Goal: Obtain resource: Download file/media

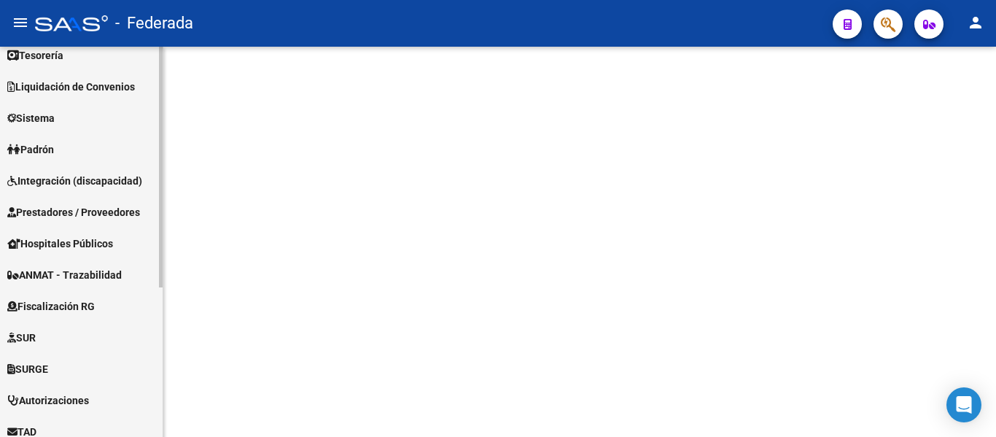
scroll to position [243, 0]
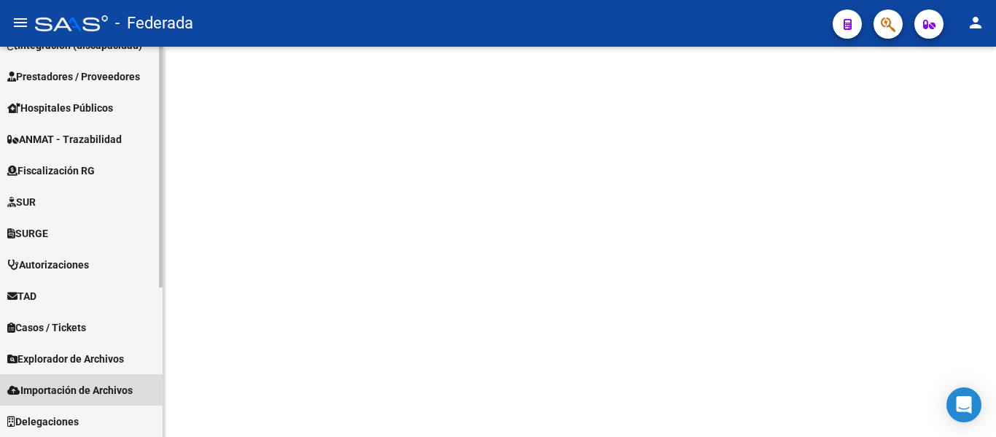
click at [106, 382] on span "Importación de Archivos" at bounding box center [69, 390] width 125 height 16
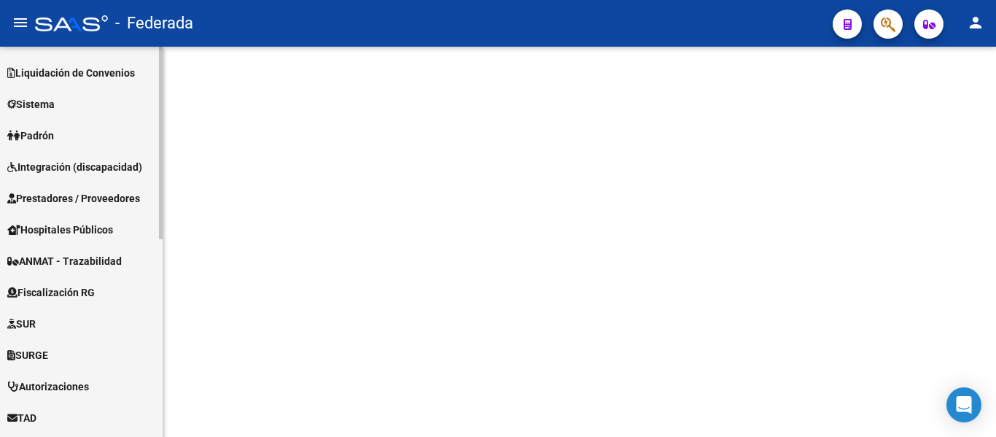
scroll to position [0, 0]
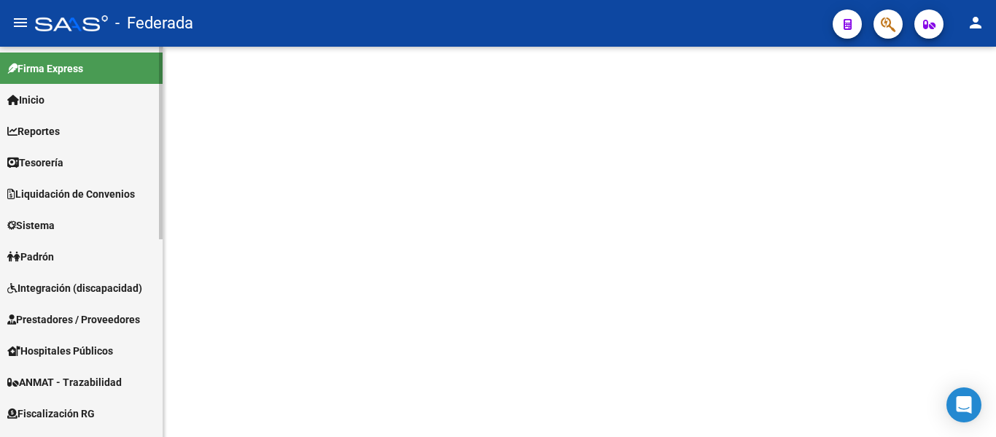
click at [94, 186] on span "Liquidación de Convenios" at bounding box center [71, 194] width 128 height 16
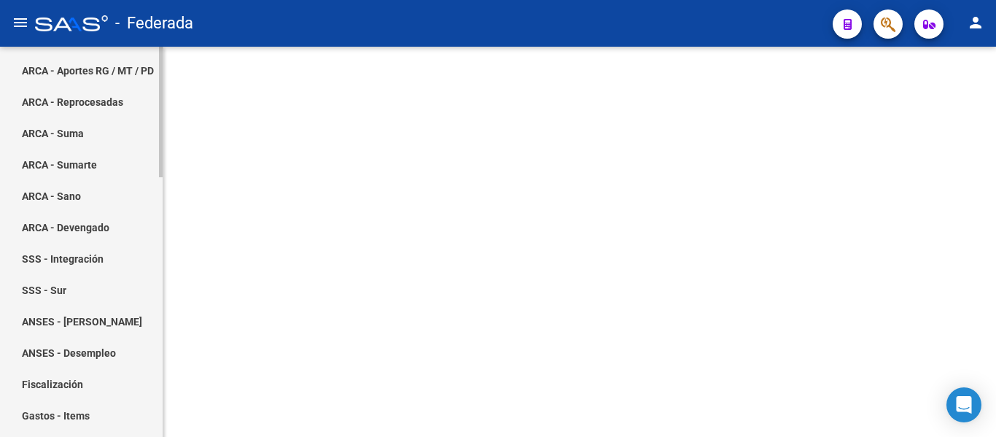
scroll to position [219, 0]
click at [76, 193] on link "ARCA - Sano" at bounding box center [81, 194] width 163 height 31
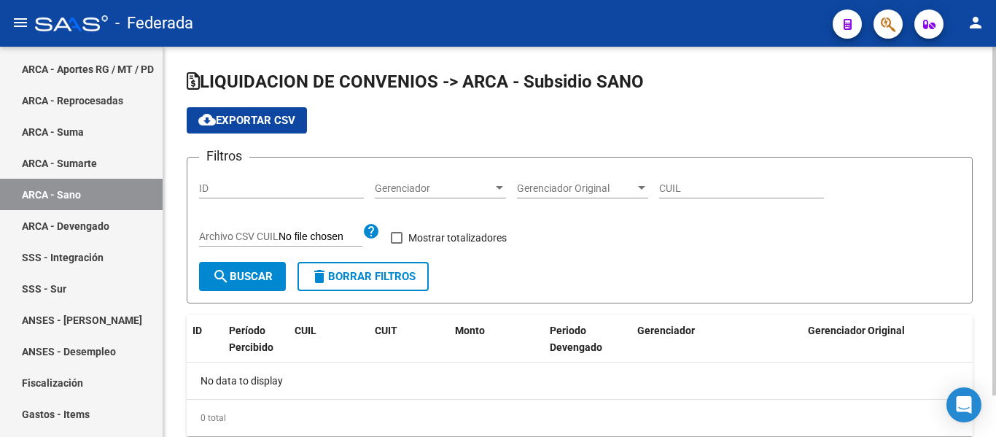
checkbox input "true"
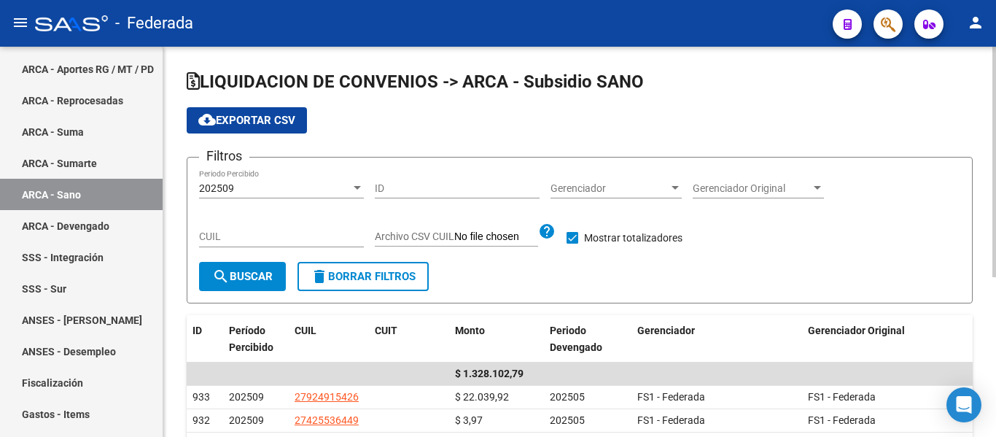
click at [290, 187] on div "202509" at bounding box center [275, 188] width 152 height 12
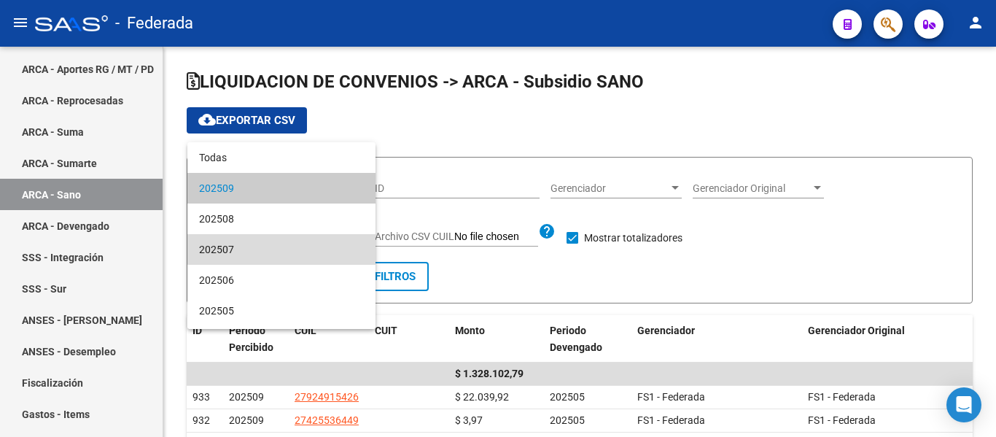
click at [286, 243] on span "202507" at bounding box center [281, 249] width 165 height 31
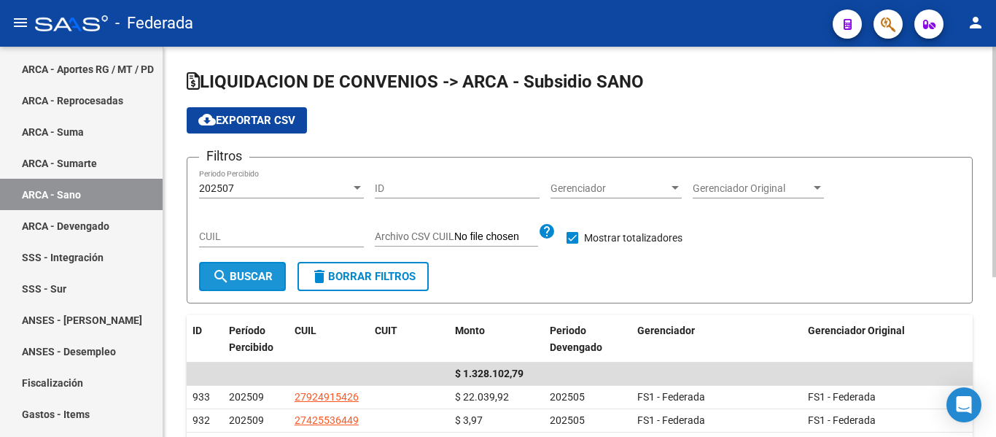
drag, startPoint x: 252, startPoint y: 274, endPoint x: 311, endPoint y: 280, distance: 59.4
click at [252, 275] on span "search Buscar" at bounding box center [242, 276] width 61 height 13
click at [270, 110] on button "cloud_download Exportar CSV" at bounding box center [247, 120] width 120 height 26
click at [391, 114] on div "cloud_download Exportar CSV" at bounding box center [580, 120] width 786 height 26
